Goal: Navigation & Orientation: Find specific page/section

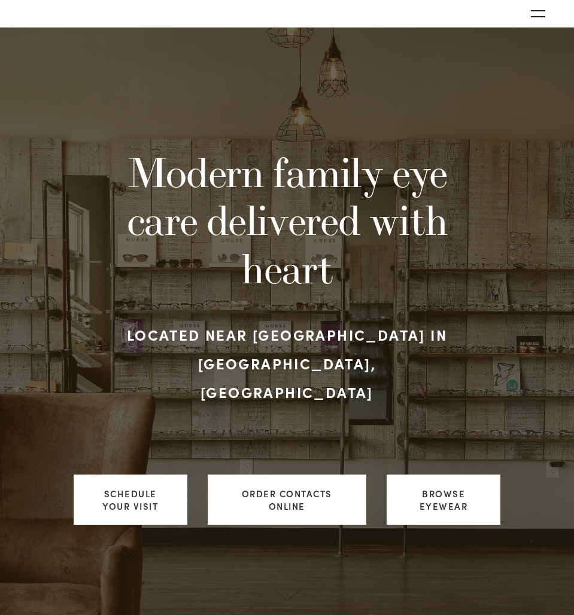
click at [532, 10] on icon "Open navigation menu" at bounding box center [538, 14] width 14 height 8
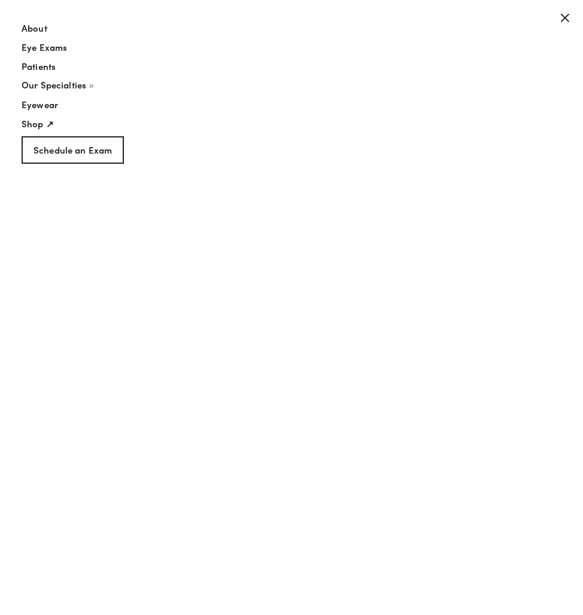
click at [76, 83] on span "Our Specialties" at bounding box center [54, 84] width 65 height 13
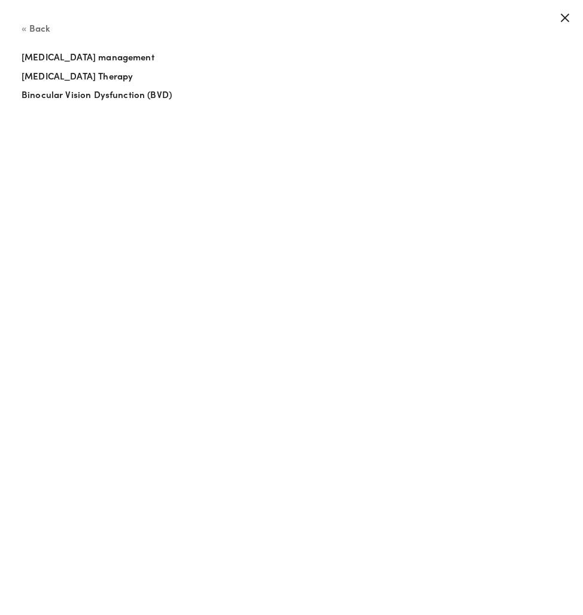
click at [46, 25] on span "Back" at bounding box center [40, 28] width 22 height 13
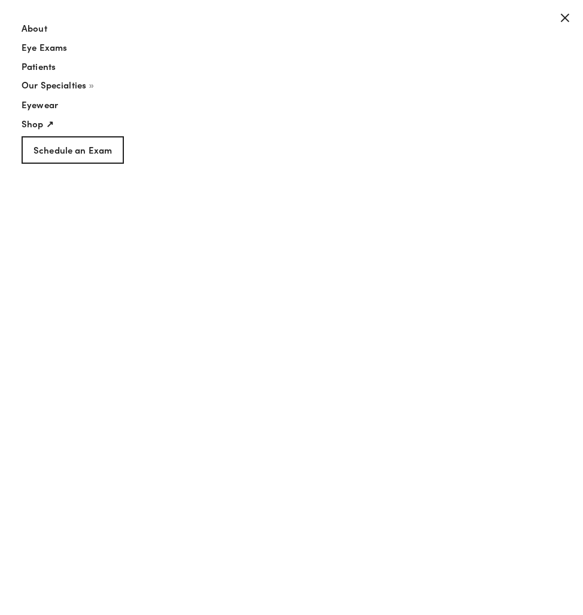
click at [50, 103] on link "Eyewear" at bounding box center [274, 107] width 504 height 19
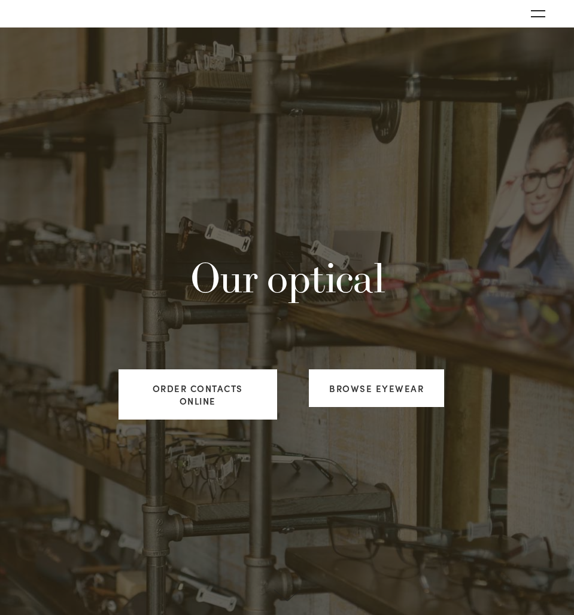
click at [540, 18] on button "Open navigation menu" at bounding box center [538, 14] width 24 height 18
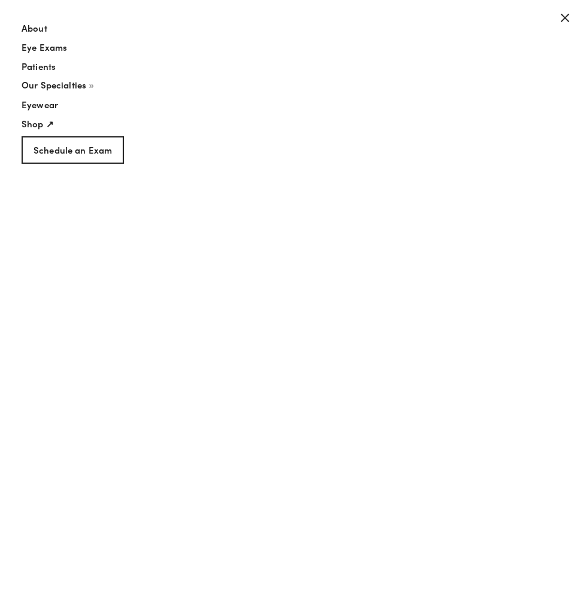
click at [26, 22] on link "About" at bounding box center [274, 31] width 504 height 19
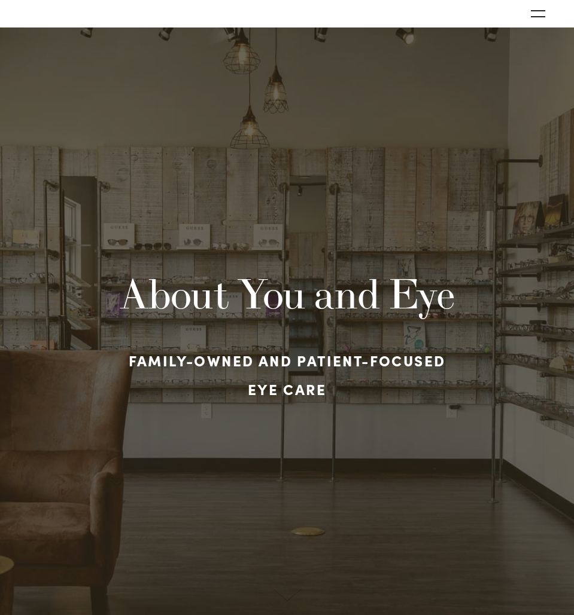
click at [534, 9] on button "Open navigation menu" at bounding box center [538, 14] width 24 height 18
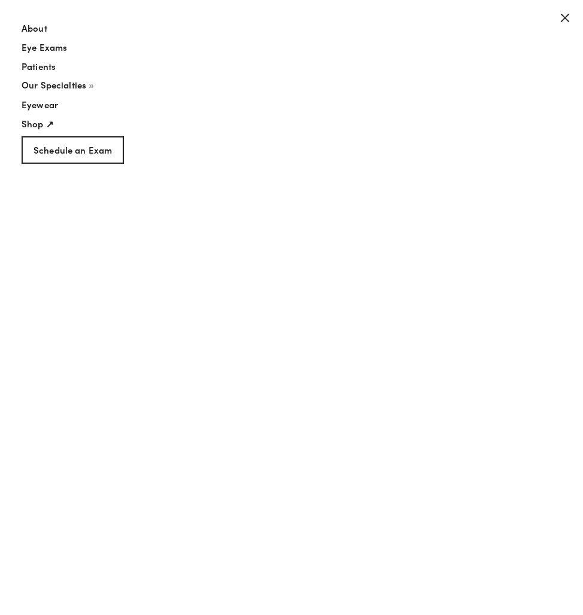
click at [48, 86] on span "Our Specialties" at bounding box center [54, 84] width 65 height 13
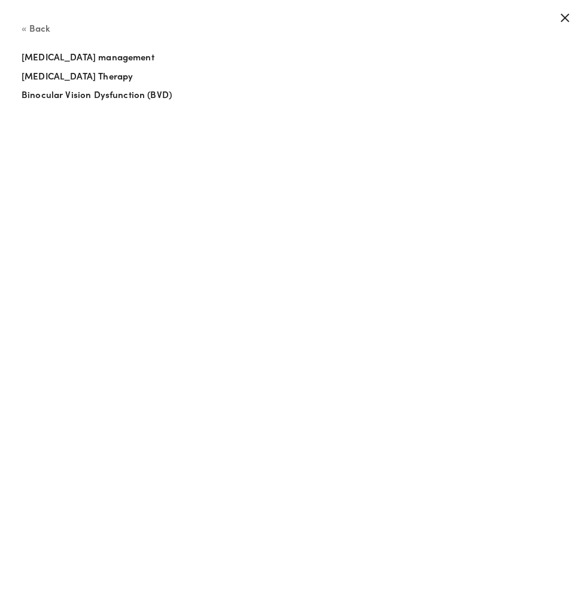
click at [41, 30] on span "Back" at bounding box center [40, 28] width 22 height 13
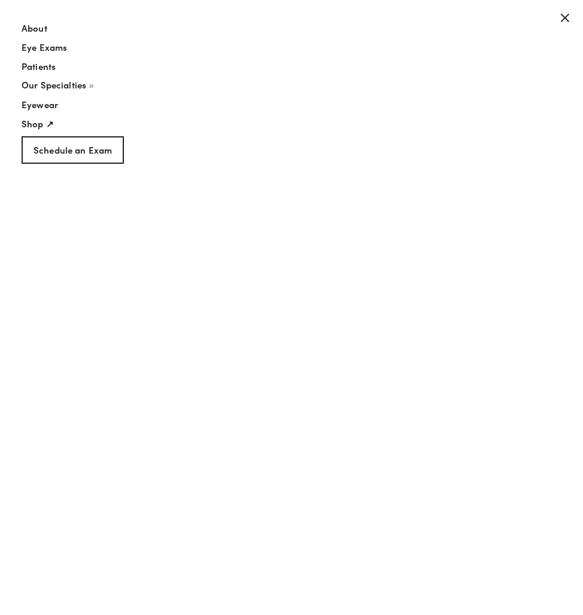
click at [560, 19] on icon "Close navigation menu" at bounding box center [565, 18] width 10 height 10
